Goal: Communication & Community: Answer question/provide support

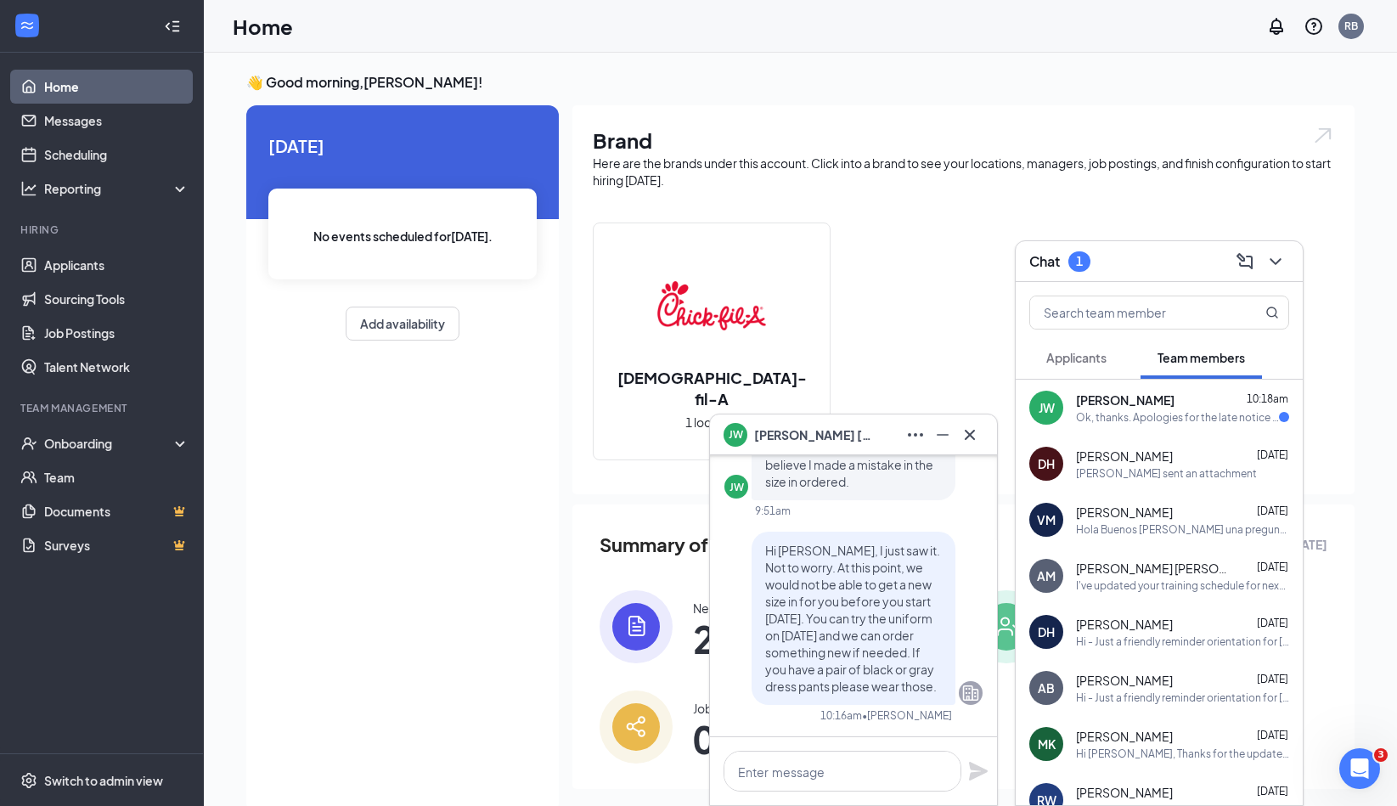
click at [1079, 410] on div "Ok, thanks. Apologies for the late notice I just realized it this week. I've go…" at bounding box center [1177, 417] width 203 height 14
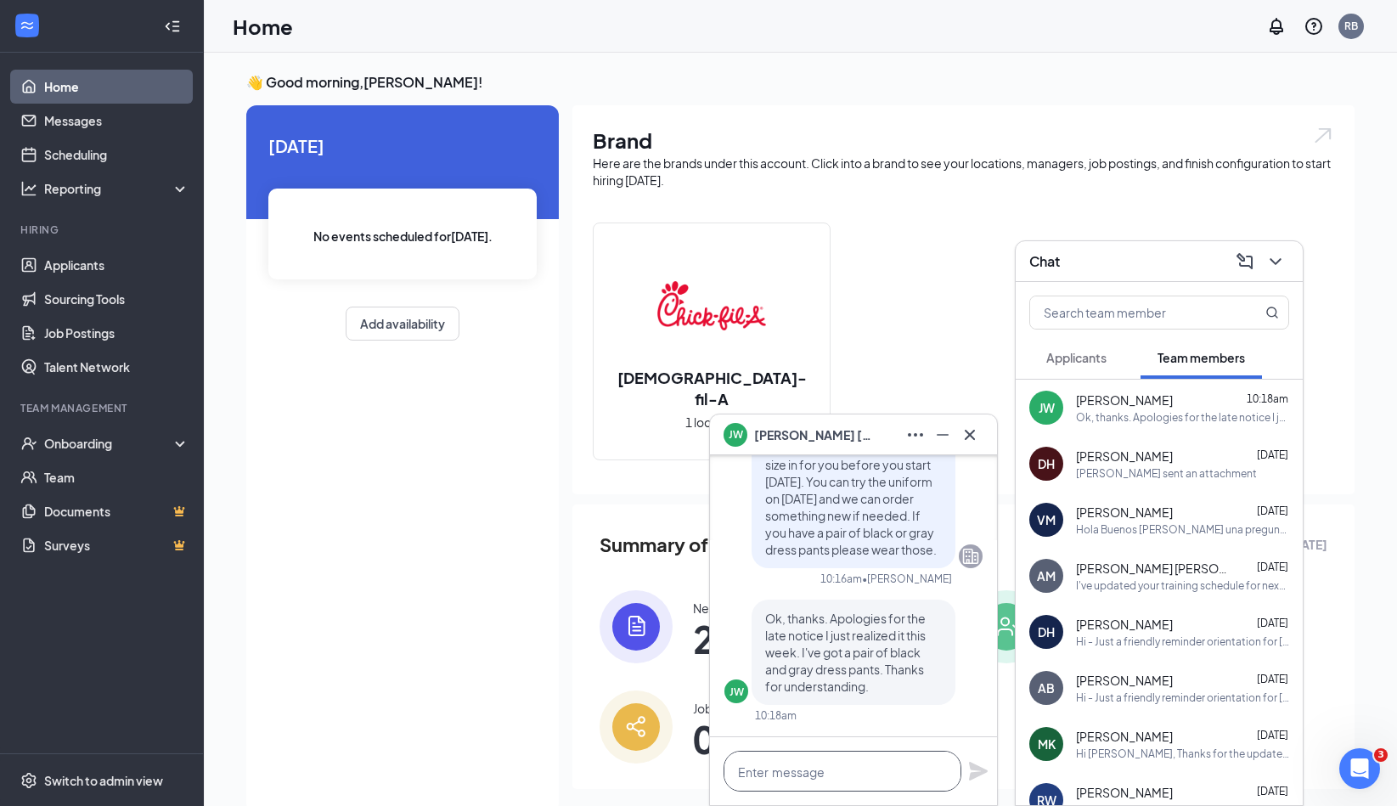
click at [841, 769] on textarea at bounding box center [843, 771] width 238 height 41
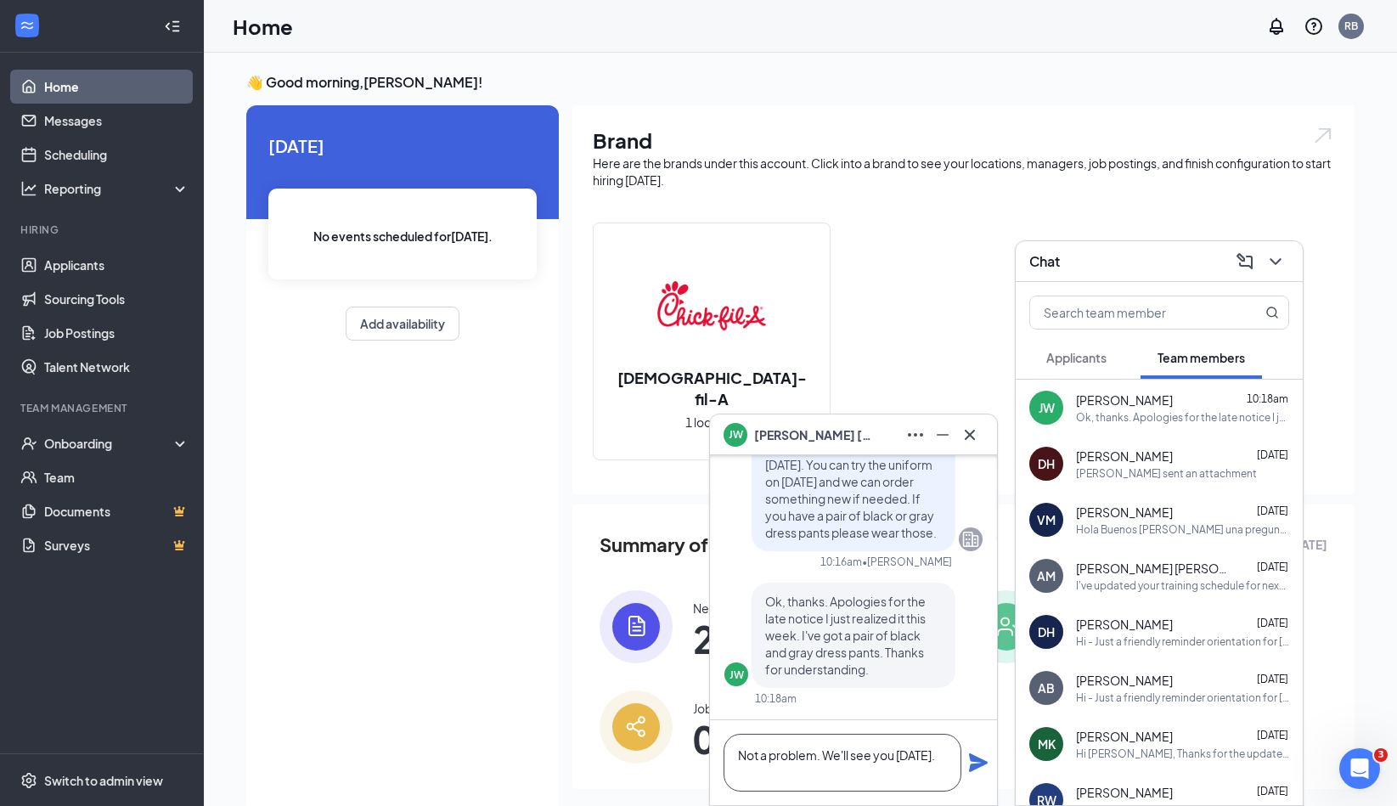
type textarea "Not a problem. We'll see you [DATE]."
click at [977, 758] on icon "Plane" at bounding box center [978, 762] width 19 height 19
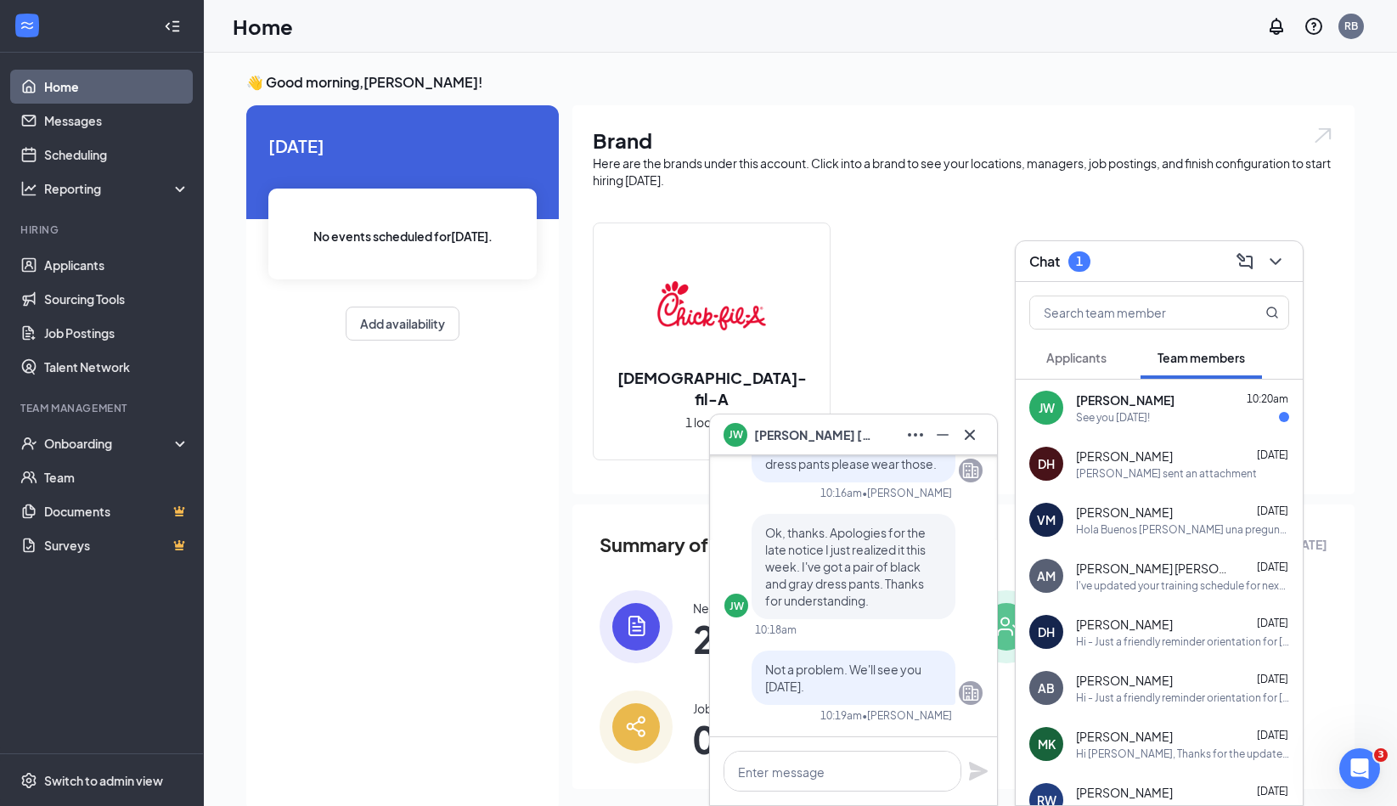
click at [1124, 397] on span "[PERSON_NAME]" at bounding box center [1125, 400] width 99 height 17
click at [1126, 485] on div "DH [PERSON_NAME] [DATE] [PERSON_NAME] sent an attachment" at bounding box center [1159, 464] width 287 height 56
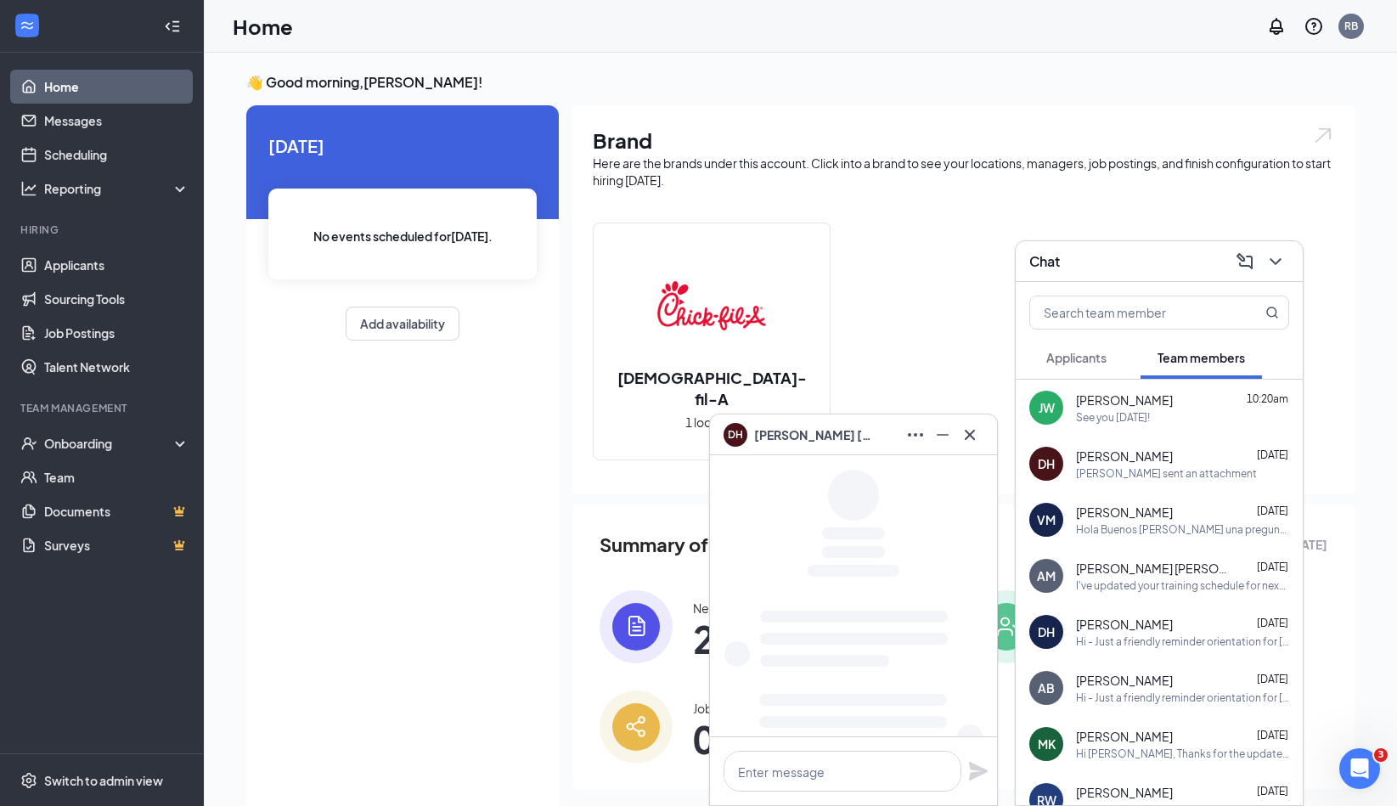
click at [1131, 408] on div "[PERSON_NAME] 10:20am See you [DATE]!" at bounding box center [1182, 408] width 213 height 33
